Goal: Check status: Check status

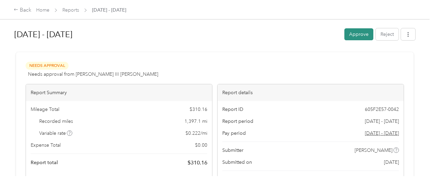
drag, startPoint x: 360, startPoint y: 33, endPoint x: 349, endPoint y: 34, distance: 11.7
click at [360, 33] on button "Approve" at bounding box center [359, 34] width 29 height 12
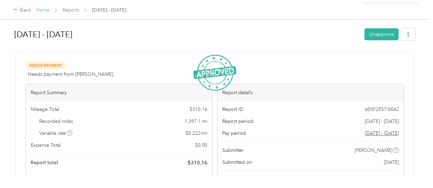
click at [46, 10] on link "Home" at bounding box center [42, 10] width 13 height 6
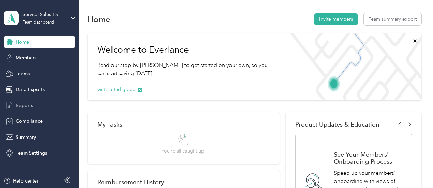
click at [37, 104] on div "Reports" at bounding box center [40, 105] width 72 height 12
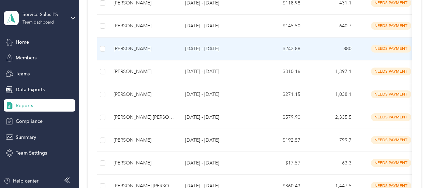
scroll to position [34, 0]
